Goal: Browse casually: Explore the website without a specific task or goal

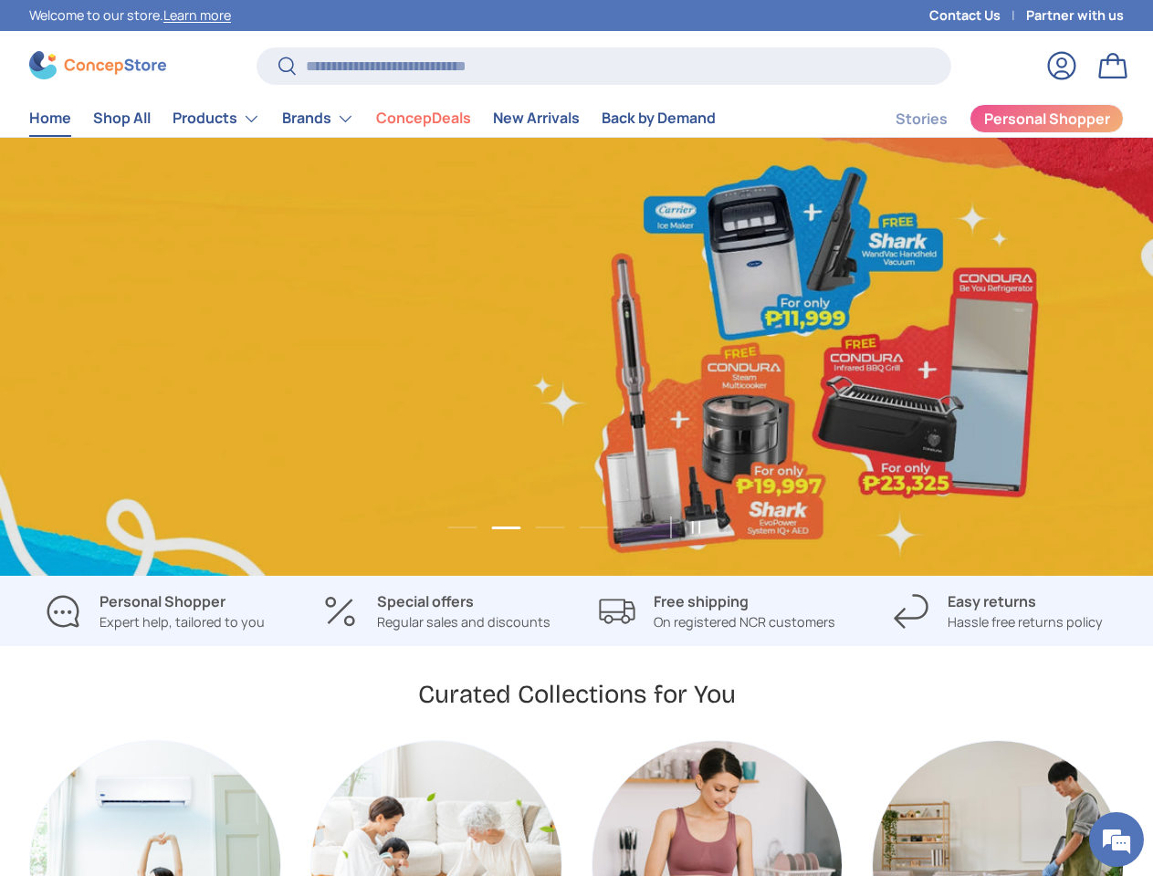
scroll to position [0, 1153]
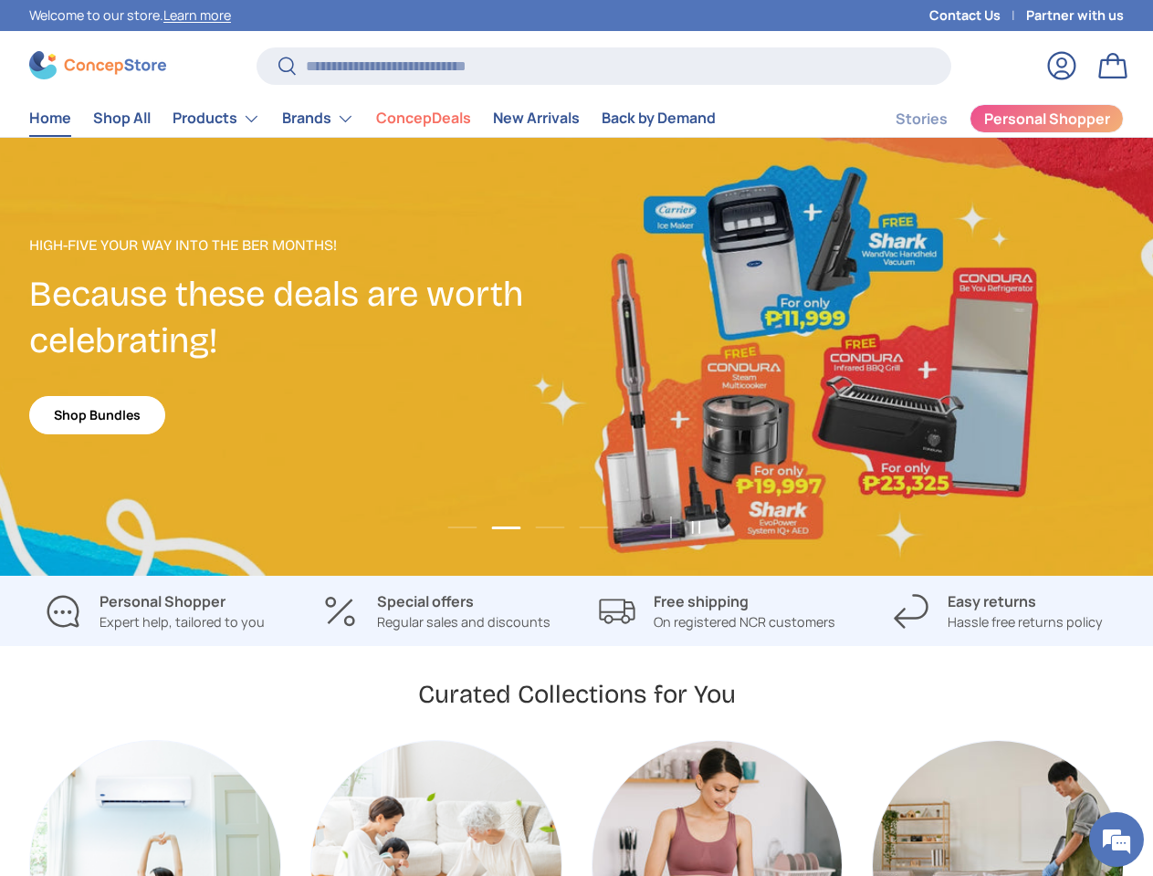
click at [401, 119] on li "ConcepDeals" at bounding box center [423, 118] width 117 height 36
click at [246, 119] on link "Products" at bounding box center [217, 118] width 88 height 37
click at [347, 119] on link "Brands" at bounding box center [318, 118] width 72 height 37
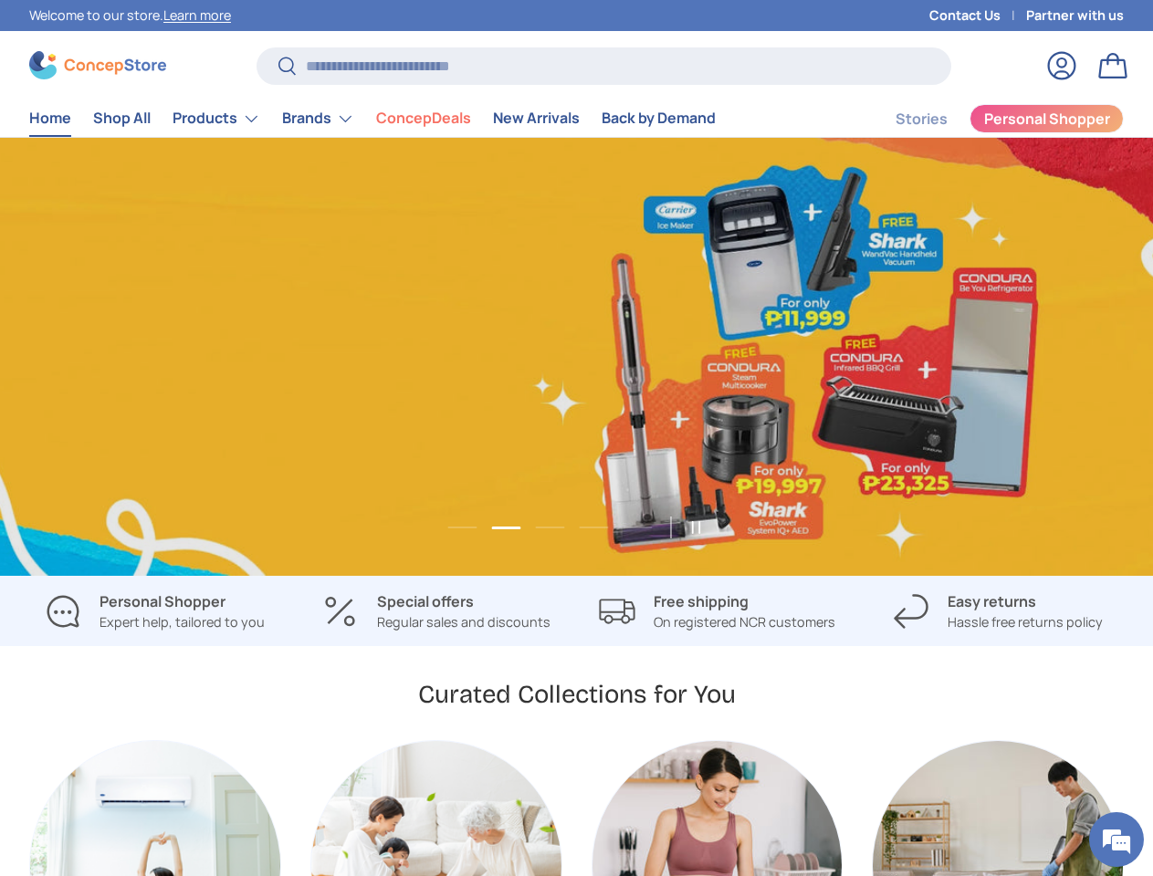
click at [550, 517] on button "Load slide 3 of 5" at bounding box center [549, 527] width 40 height 27
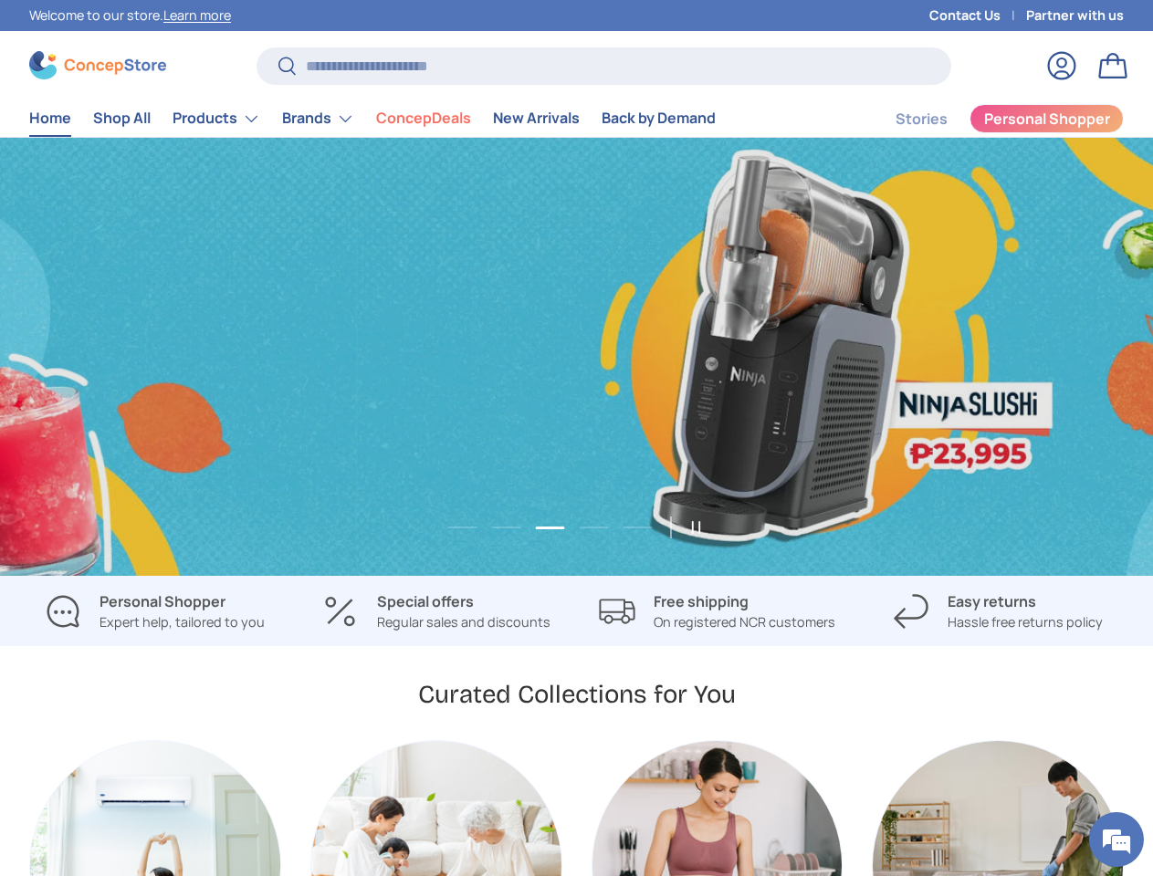
click at [686, 517] on button "Pause slideshow Play slideshow" at bounding box center [695, 527] width 35 height 35
click at [1116, 840] on em at bounding box center [1116, 839] width 49 height 49
